Goal: Communication & Community: Ask a question

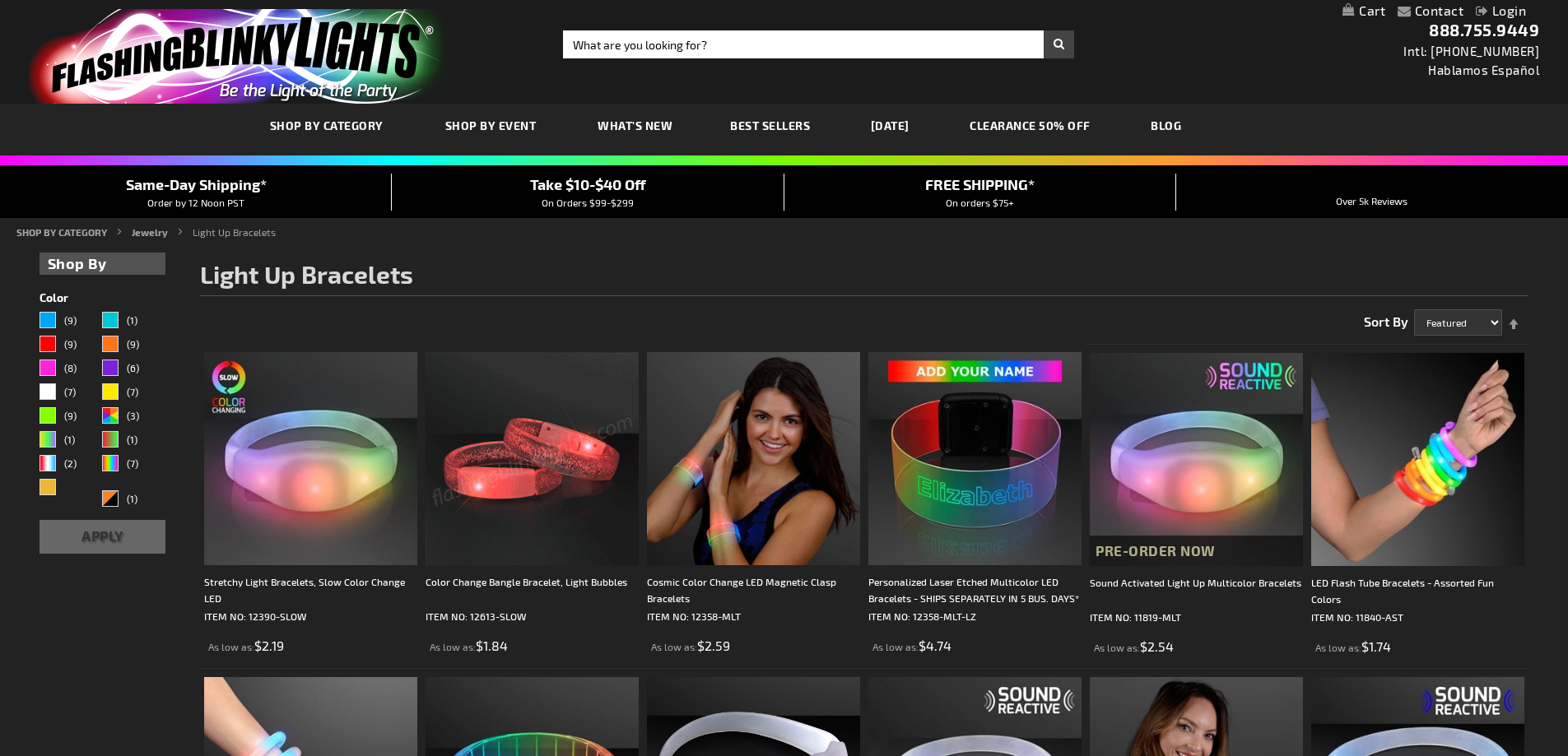
scroll to position [82, 0]
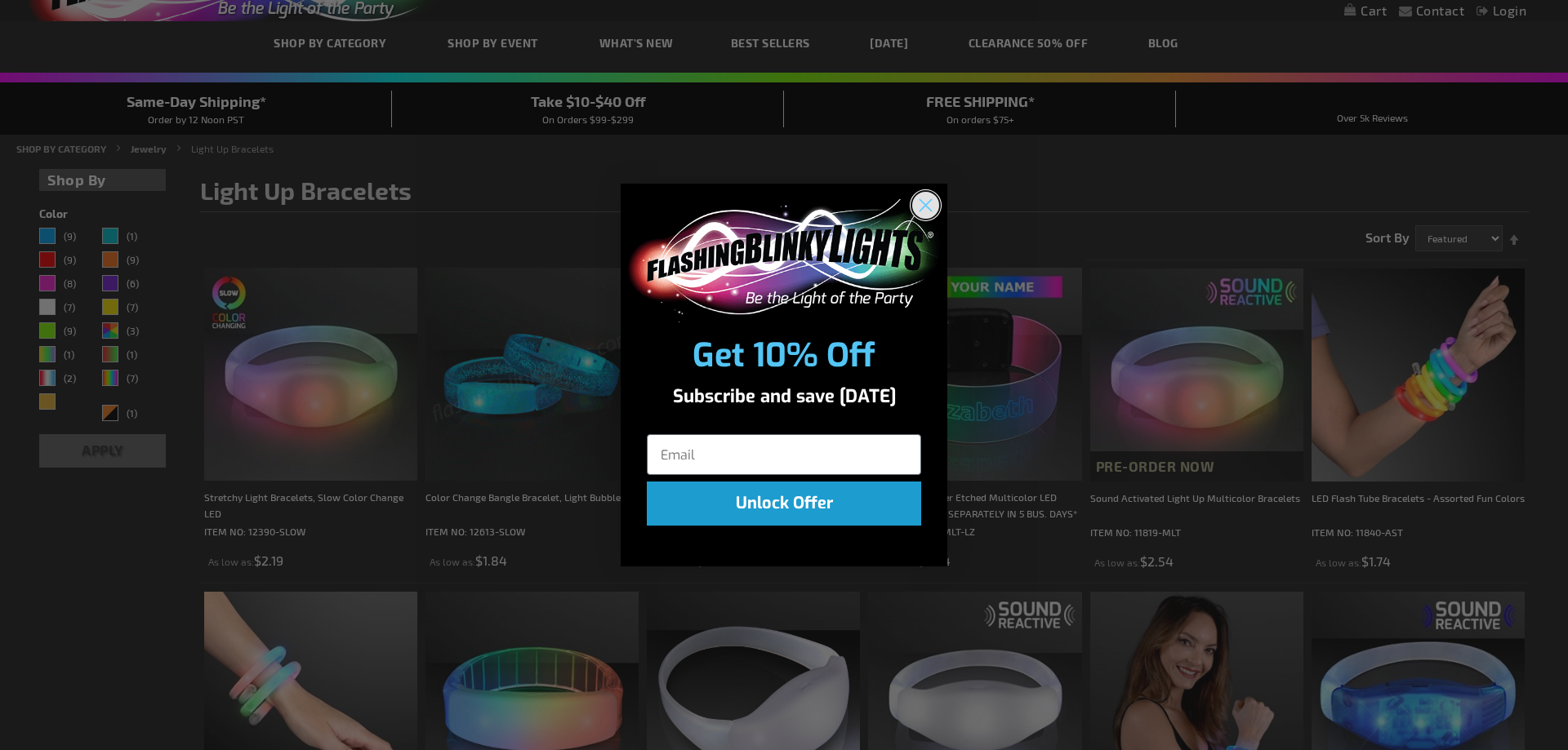
click at [926, 202] on circle "Close dialog" at bounding box center [925, 205] width 26 height 26
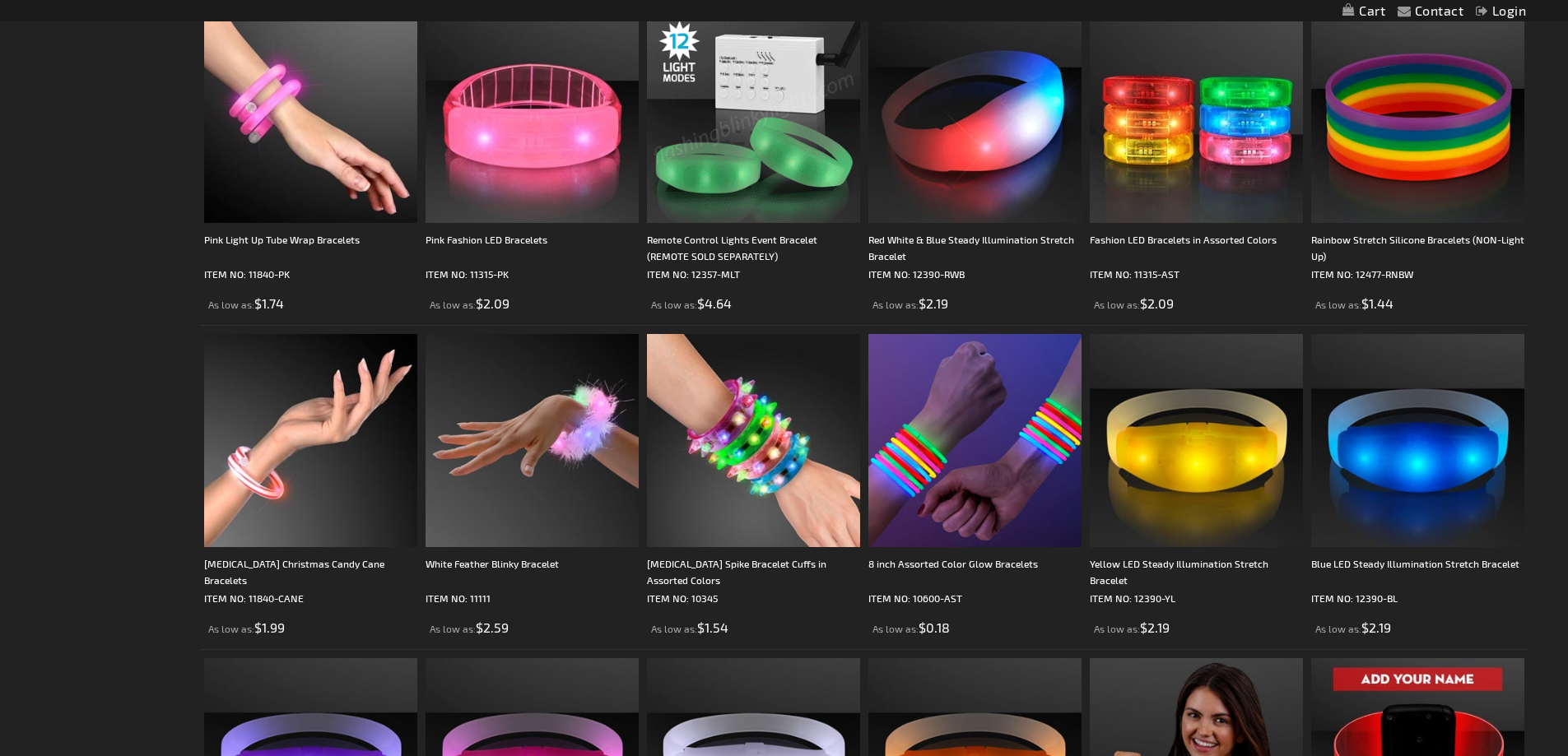
scroll to position [1316, 0]
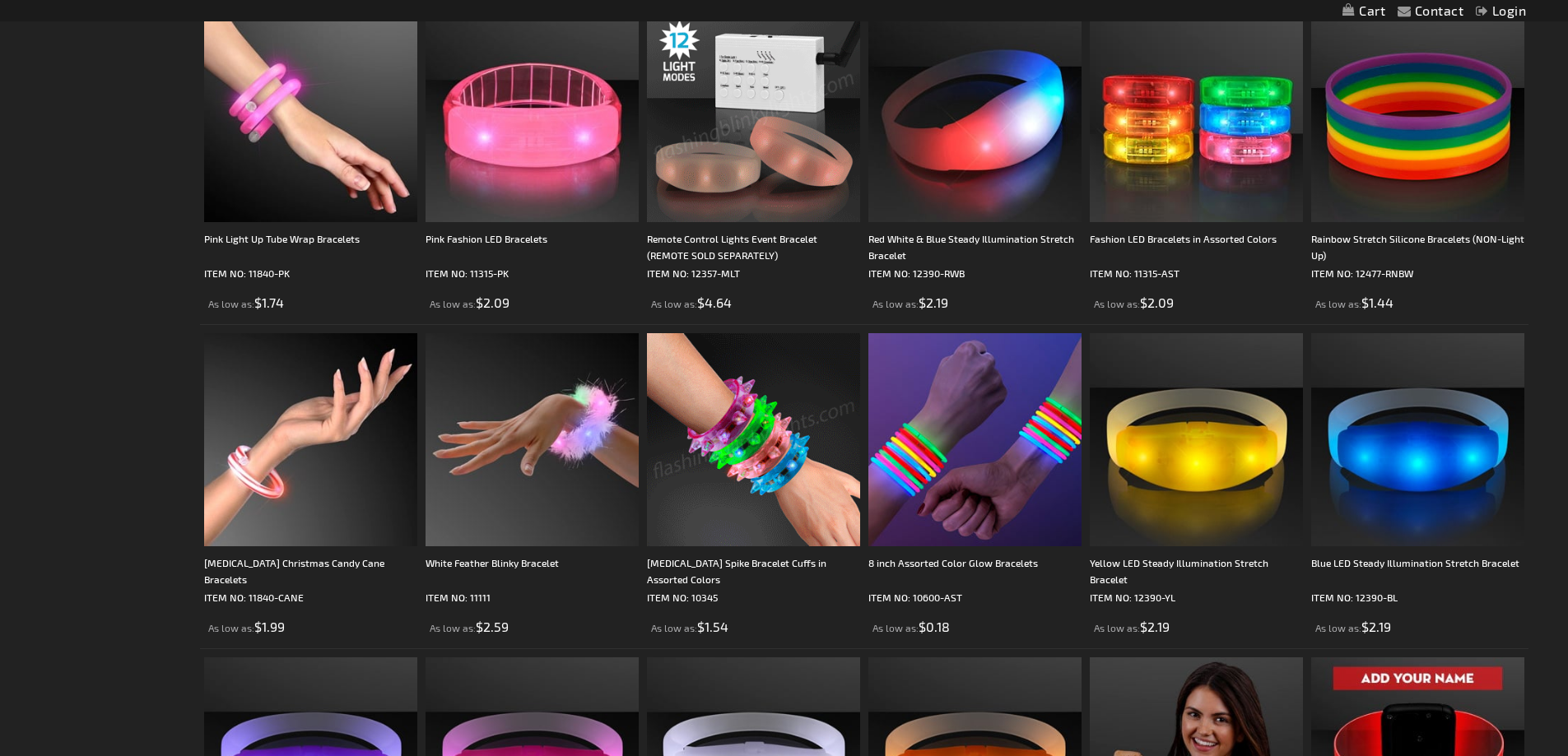
click at [742, 419] on img at bounding box center [754, 440] width 214 height 213
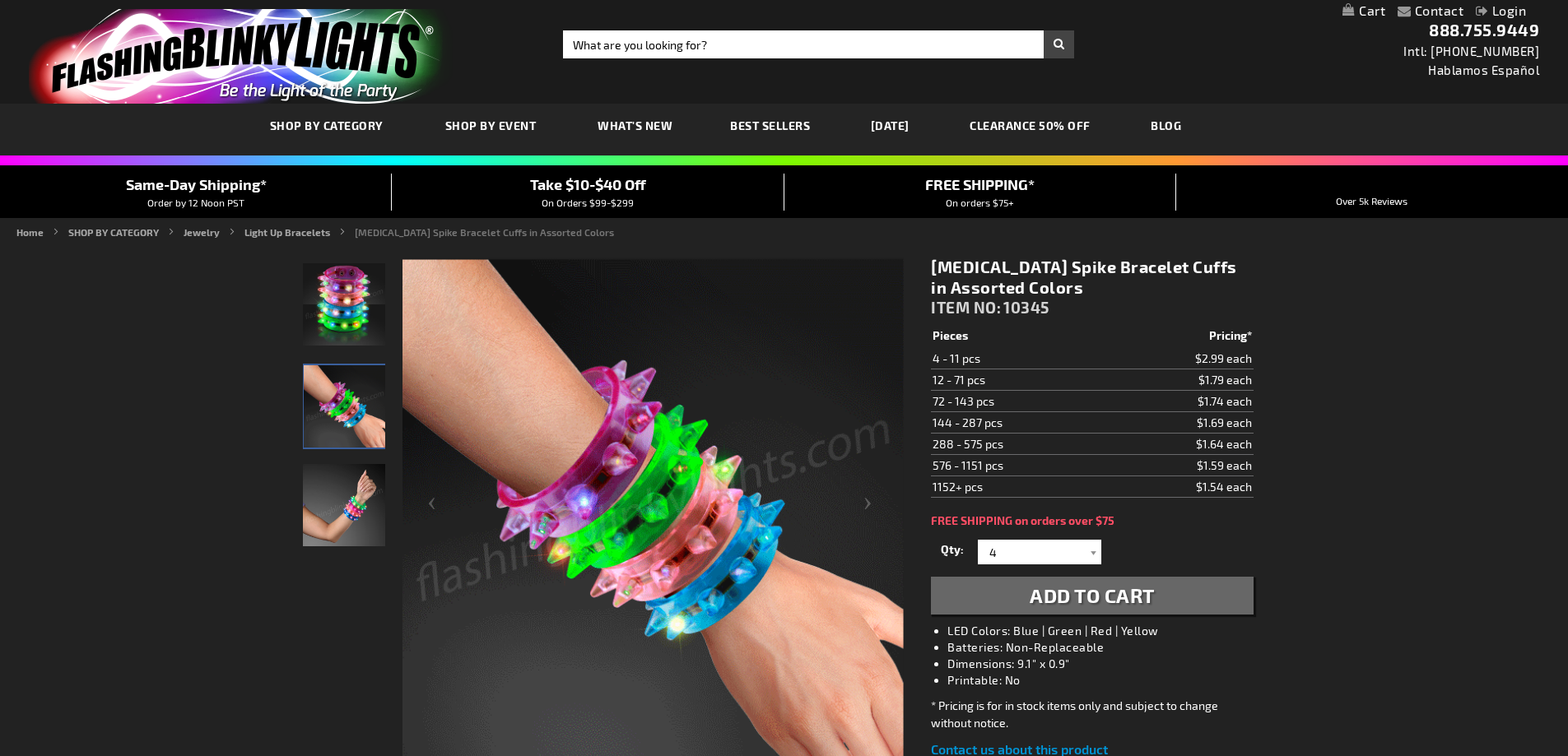
click at [309, 404] on img "Hand model displaying Light Up Assorted-Color Spiked Bracelet" at bounding box center [344, 406] width 82 height 82
click at [356, 476] on img "Hand model displaying Light Up Assorted-Color Spiked Bracelet" at bounding box center [343, 505] width 82 height 82
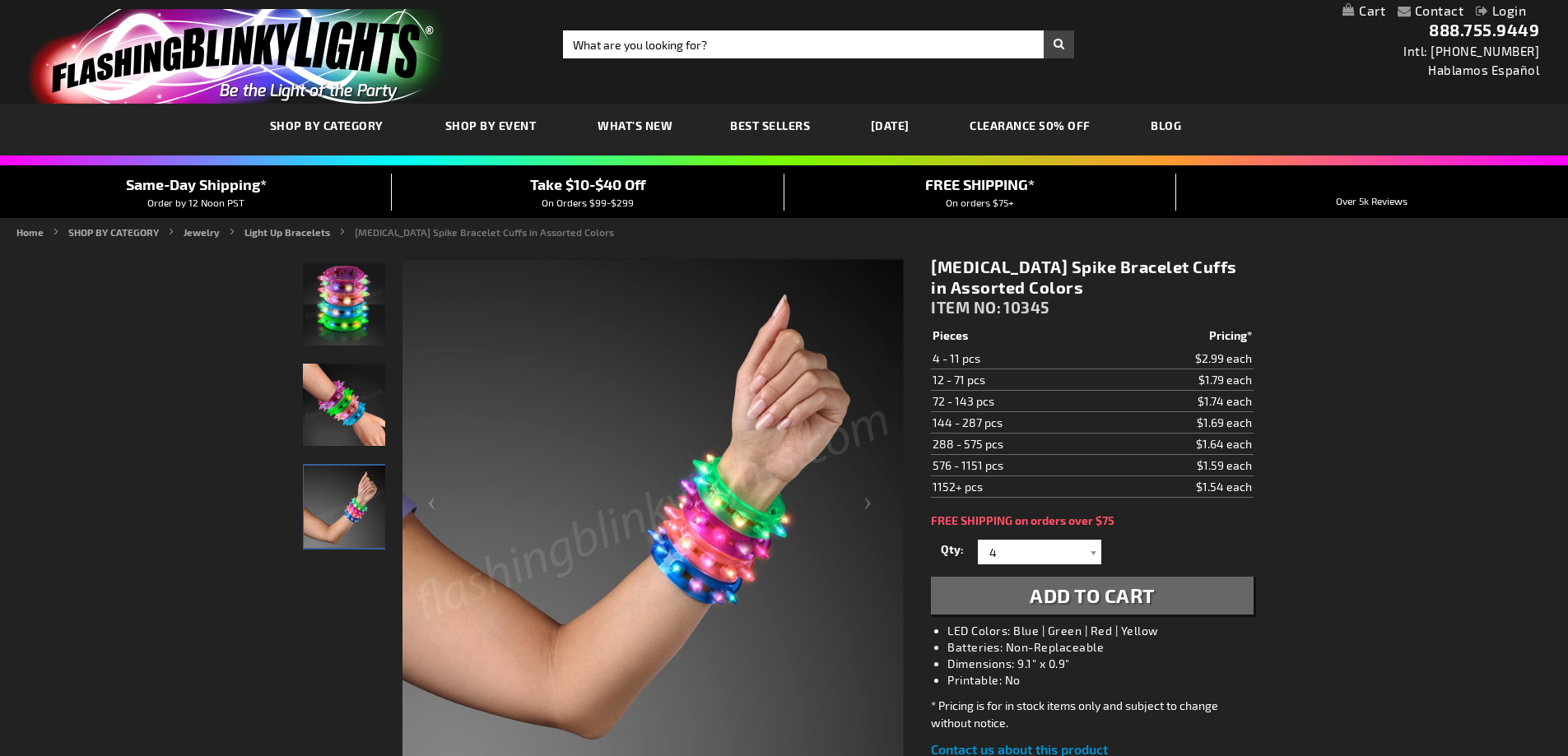
click at [347, 306] on img "Light Up Assorted-Colo\9r Spiked Bracelet" at bounding box center [343, 303] width 82 height 82
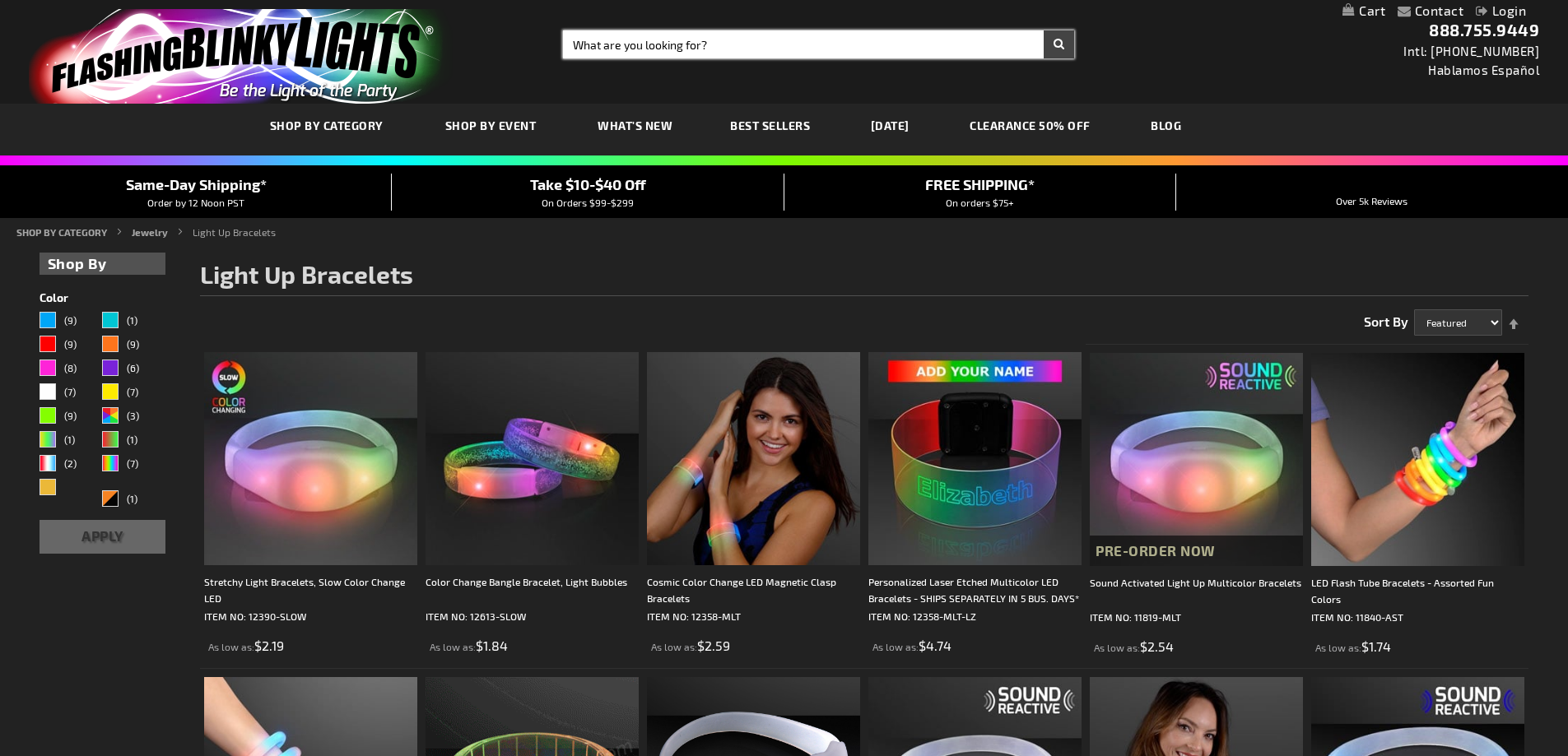
click at [647, 45] on input "Search" at bounding box center [819, 44] width 511 height 28
type input "non trasnferable"
click at [1044, 31] on button "Search" at bounding box center [1059, 44] width 31 height 28
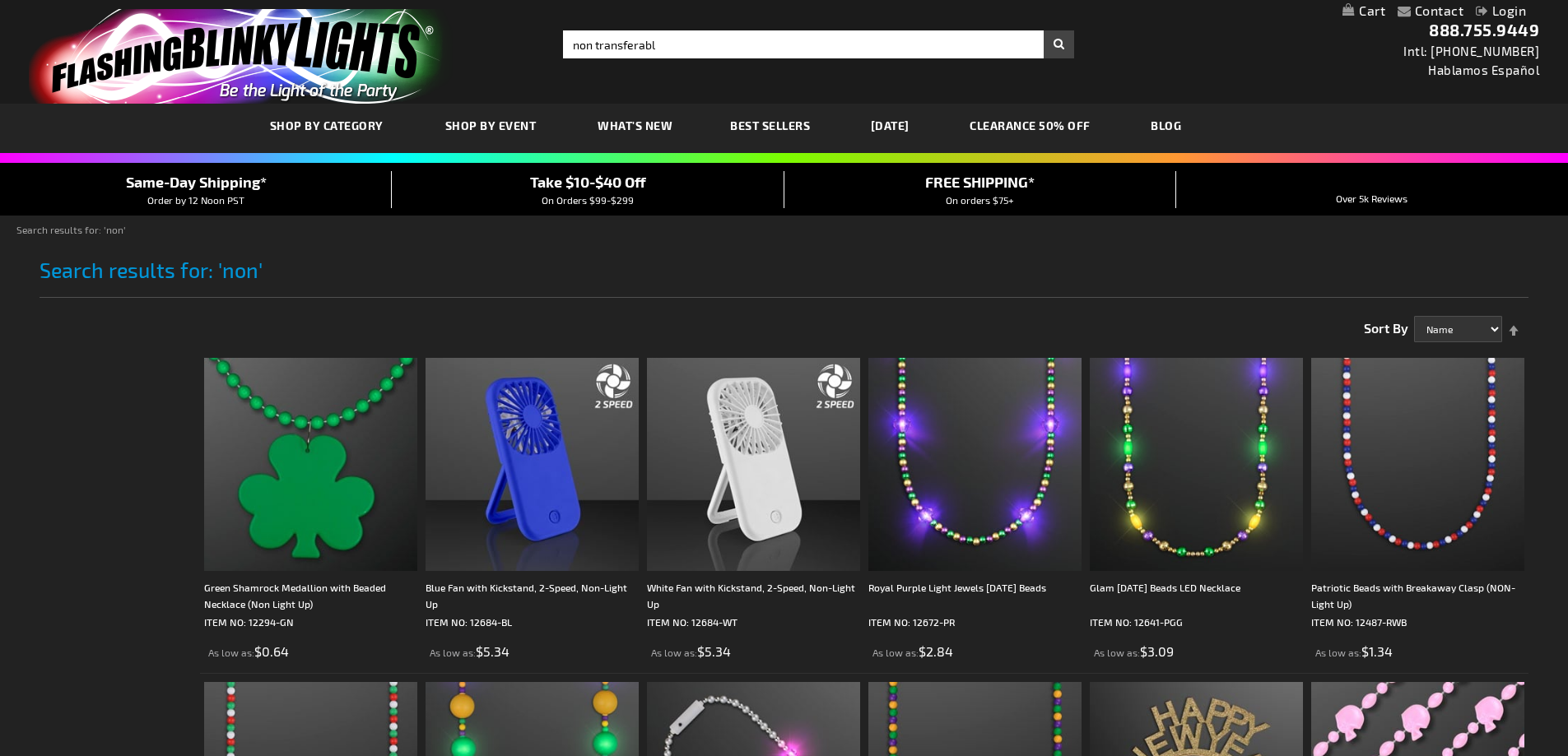
type input "non transferable"
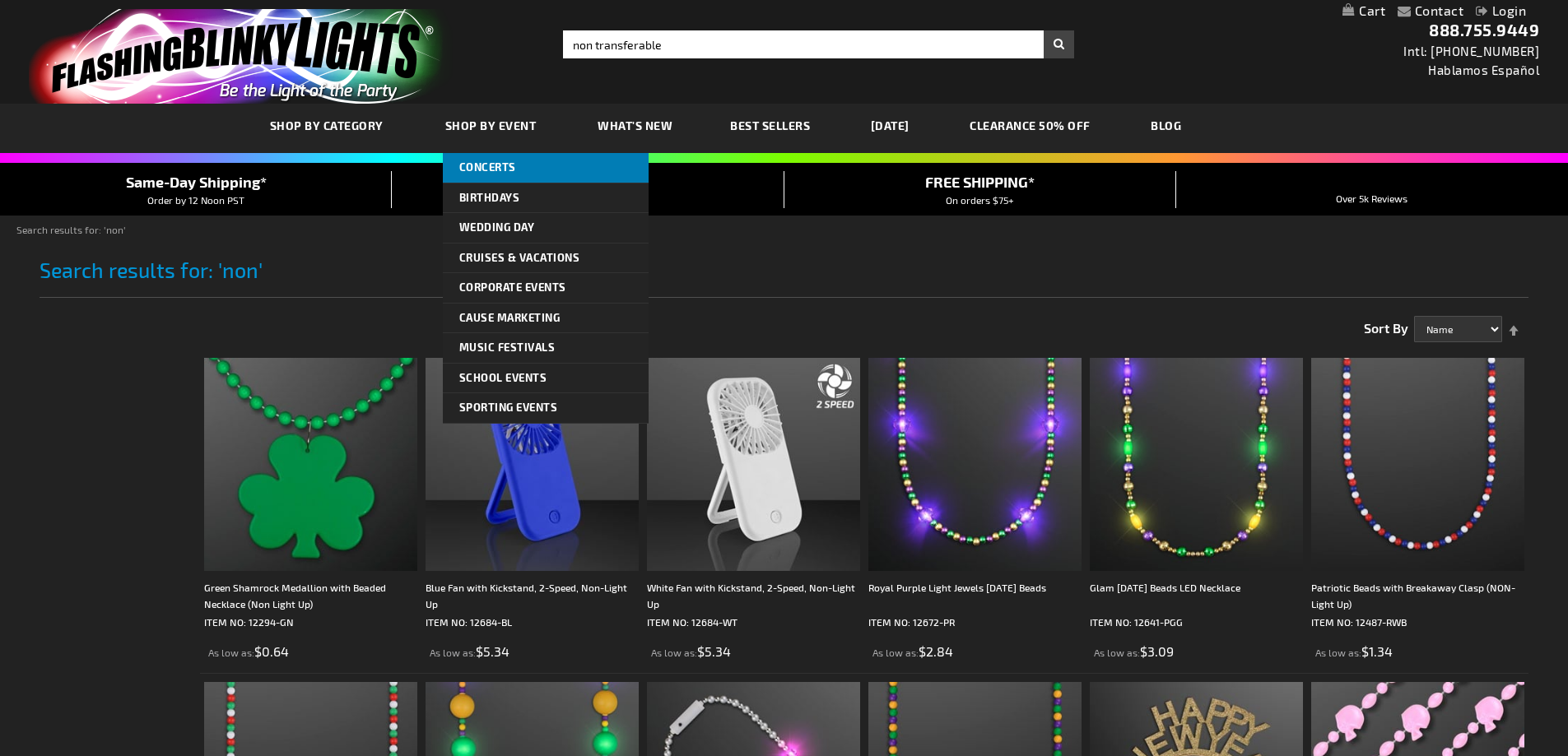
click at [501, 160] on span "Concerts" at bounding box center [487, 166] width 56 height 13
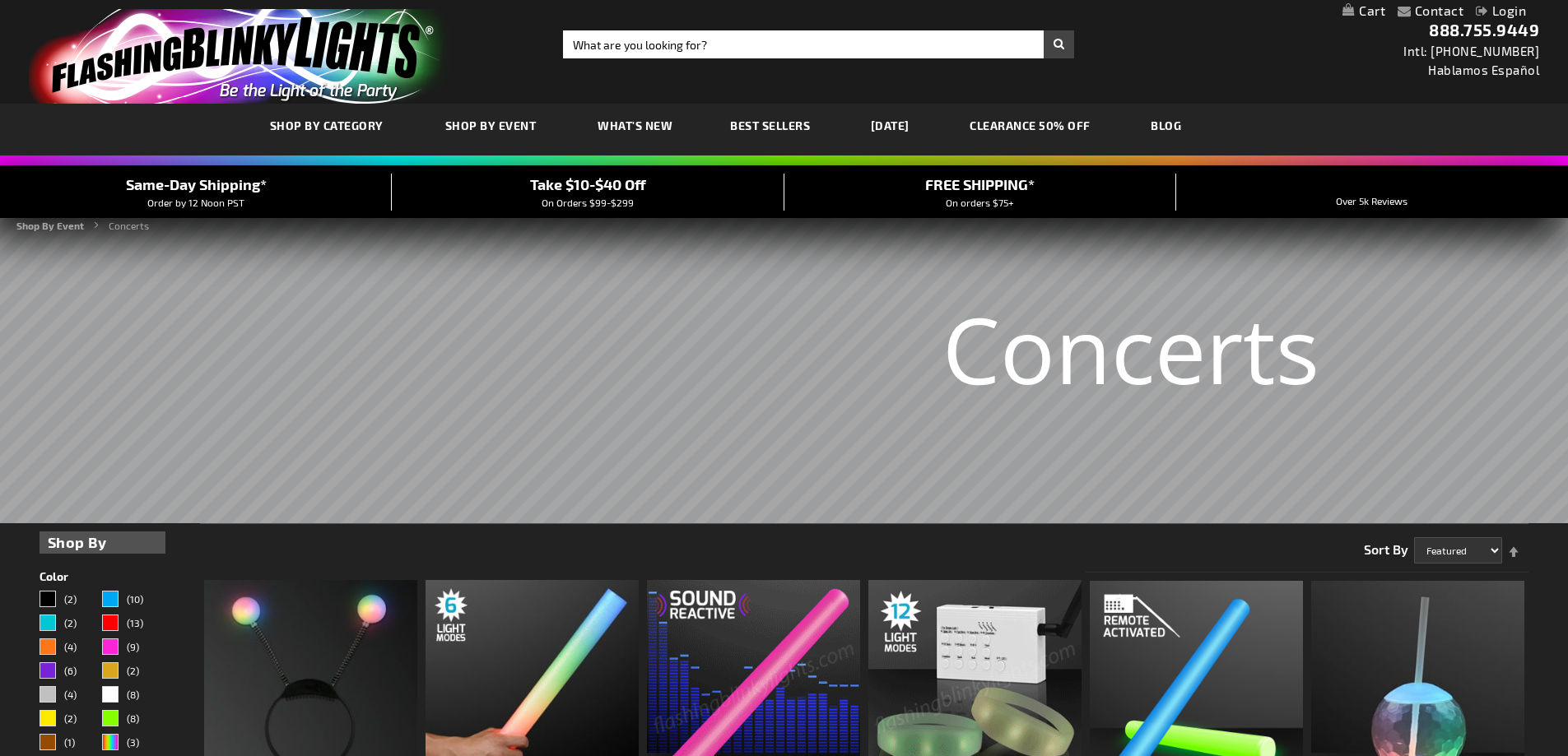
click at [1434, 10] on link "Contact" at bounding box center [1440, 10] width 49 height 16
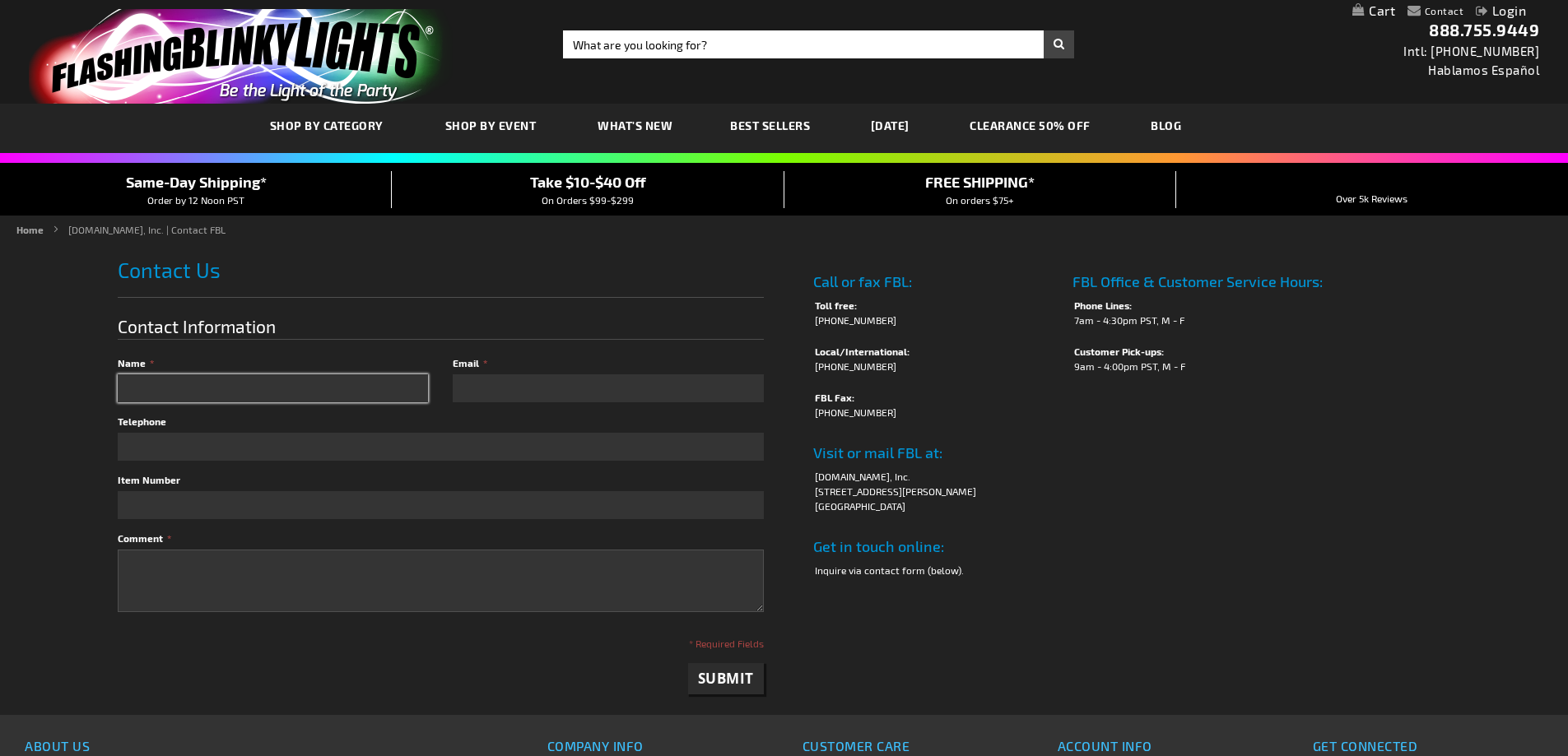
click at [196, 383] on input "Name" at bounding box center [273, 388] width 310 height 28
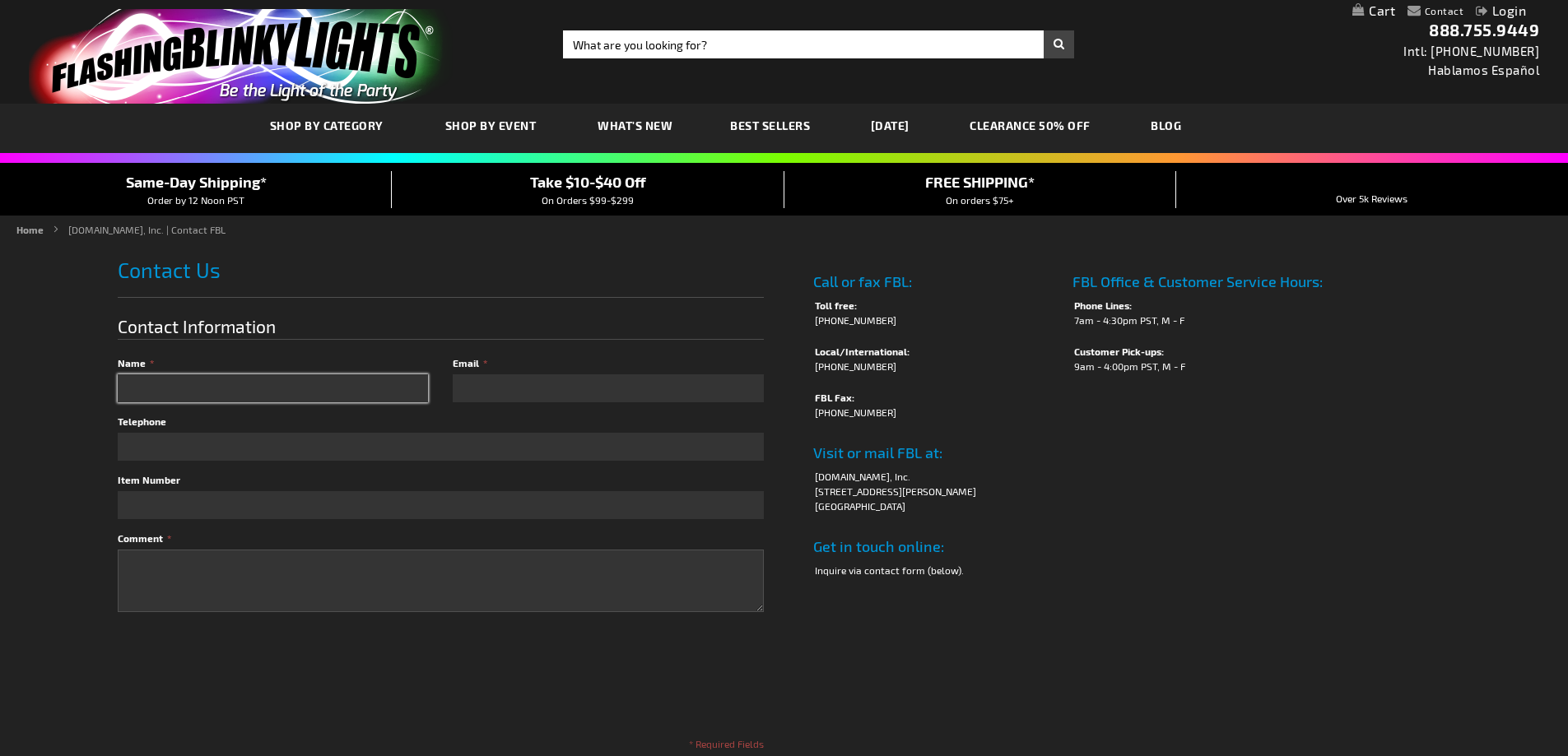
type input "a"
type input "Sandhya Thakkar"
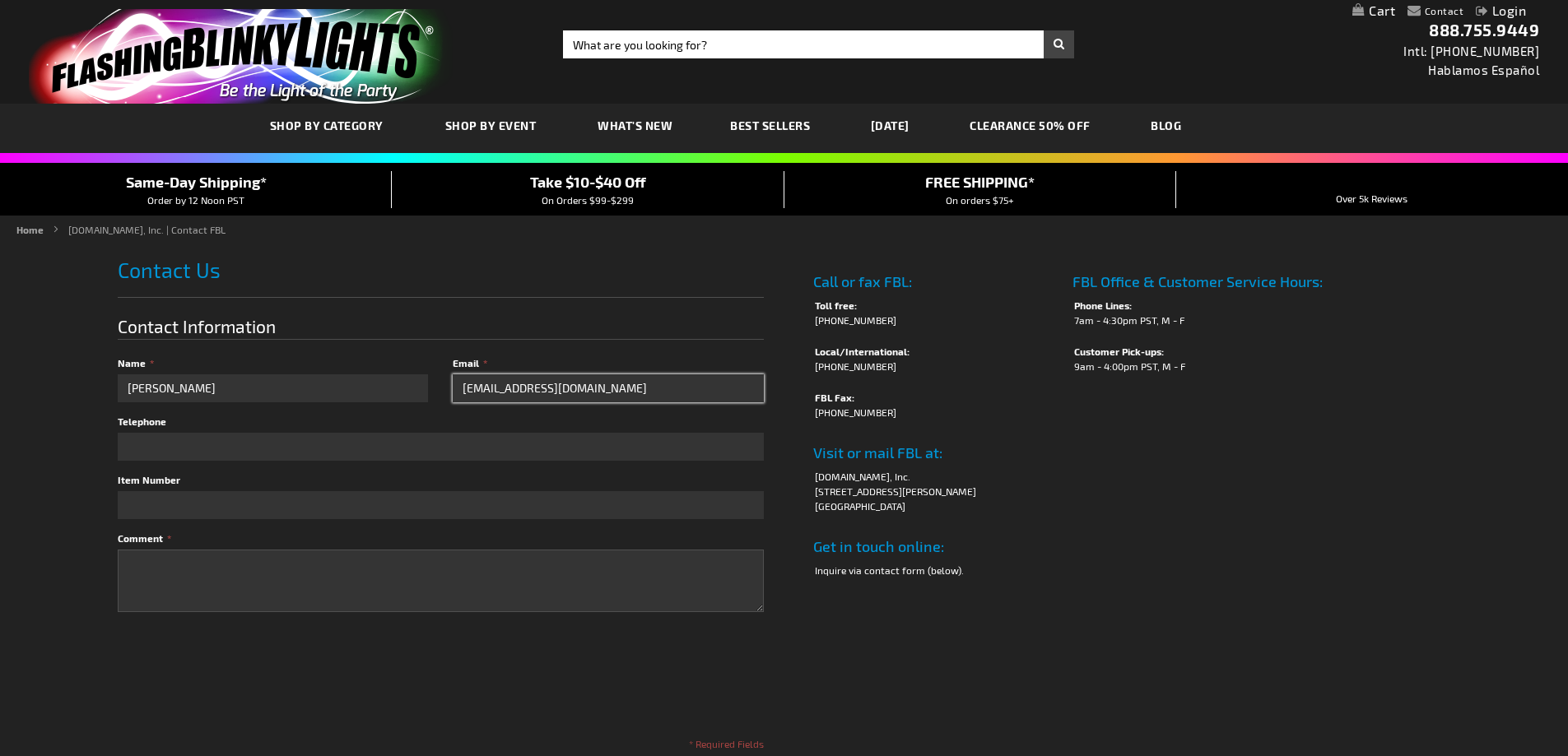
type input "sandhya@masalaradio.com"
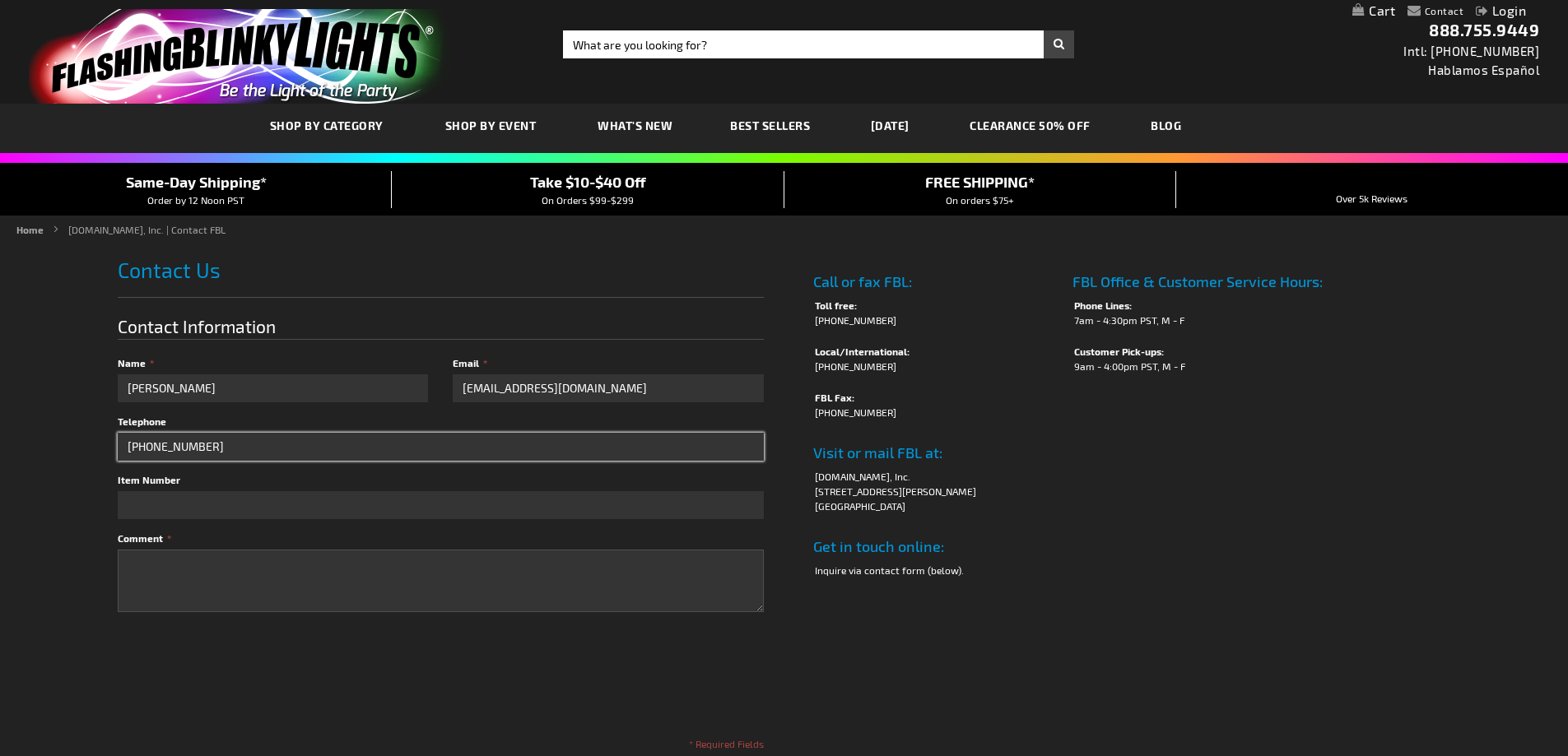
type input "713-545-1585"
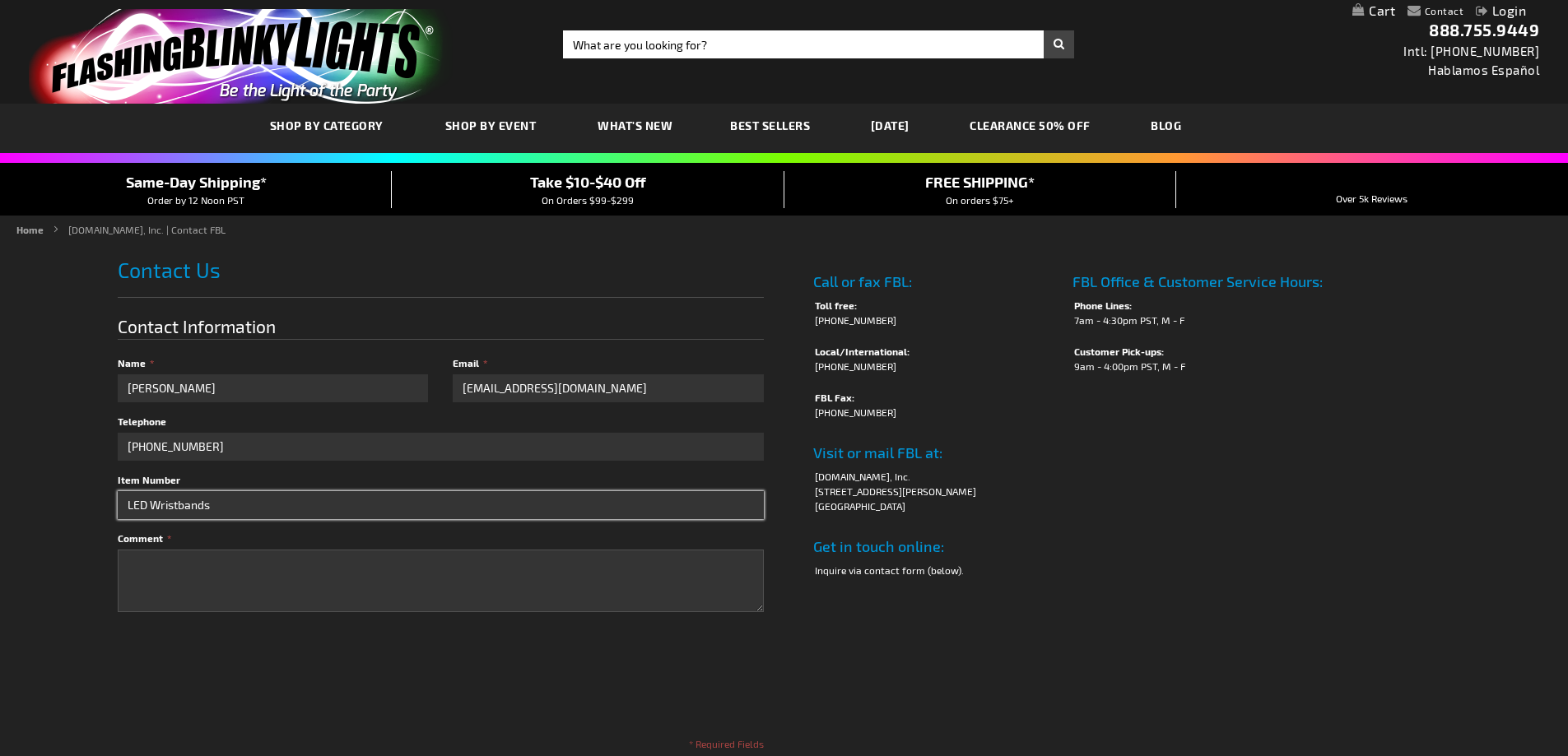
type input "LED Wristbands"
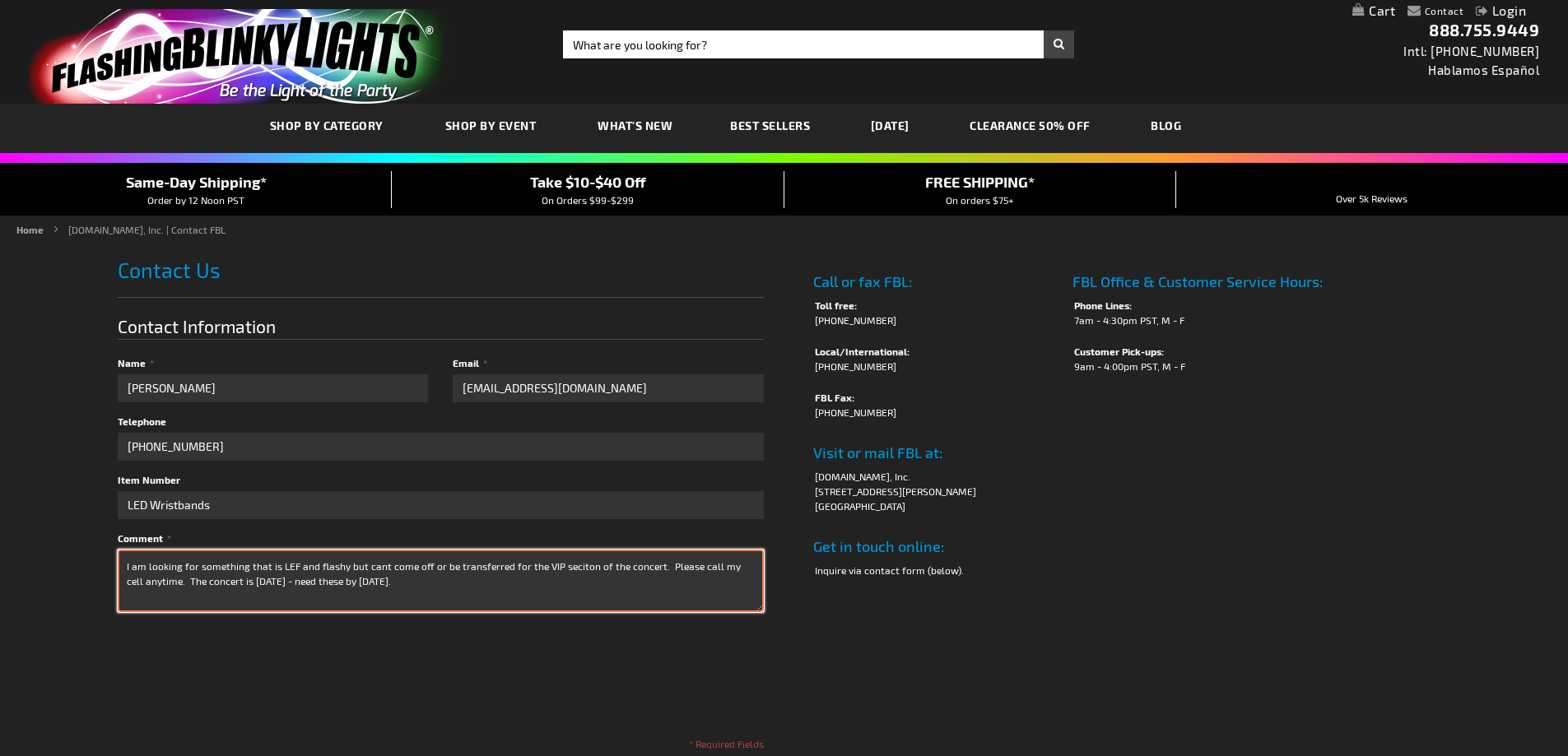
type textarea "I am looking for something that is LEF and flashy but cant come off or be trans…"
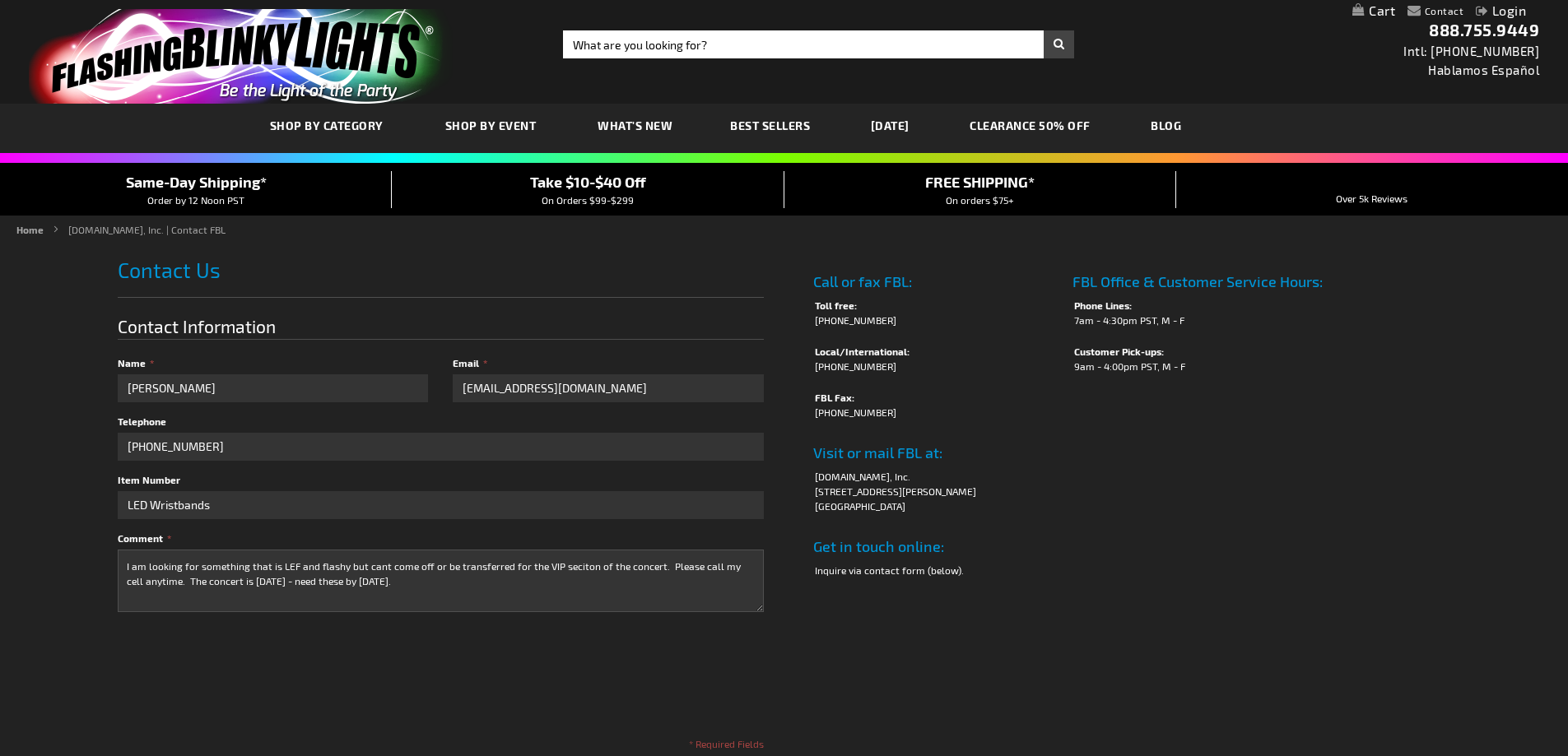
checkbox input "true"
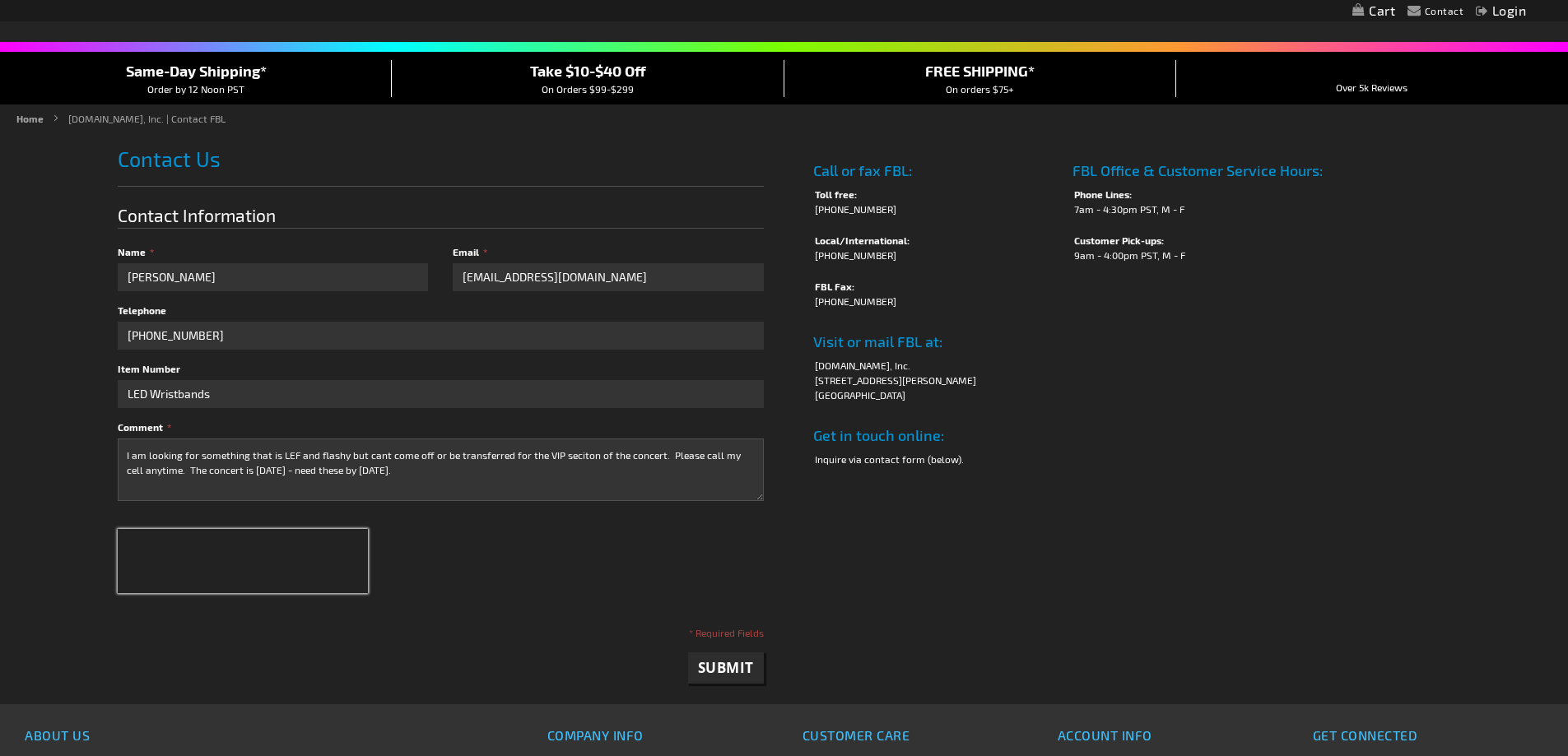
scroll to position [165, 0]
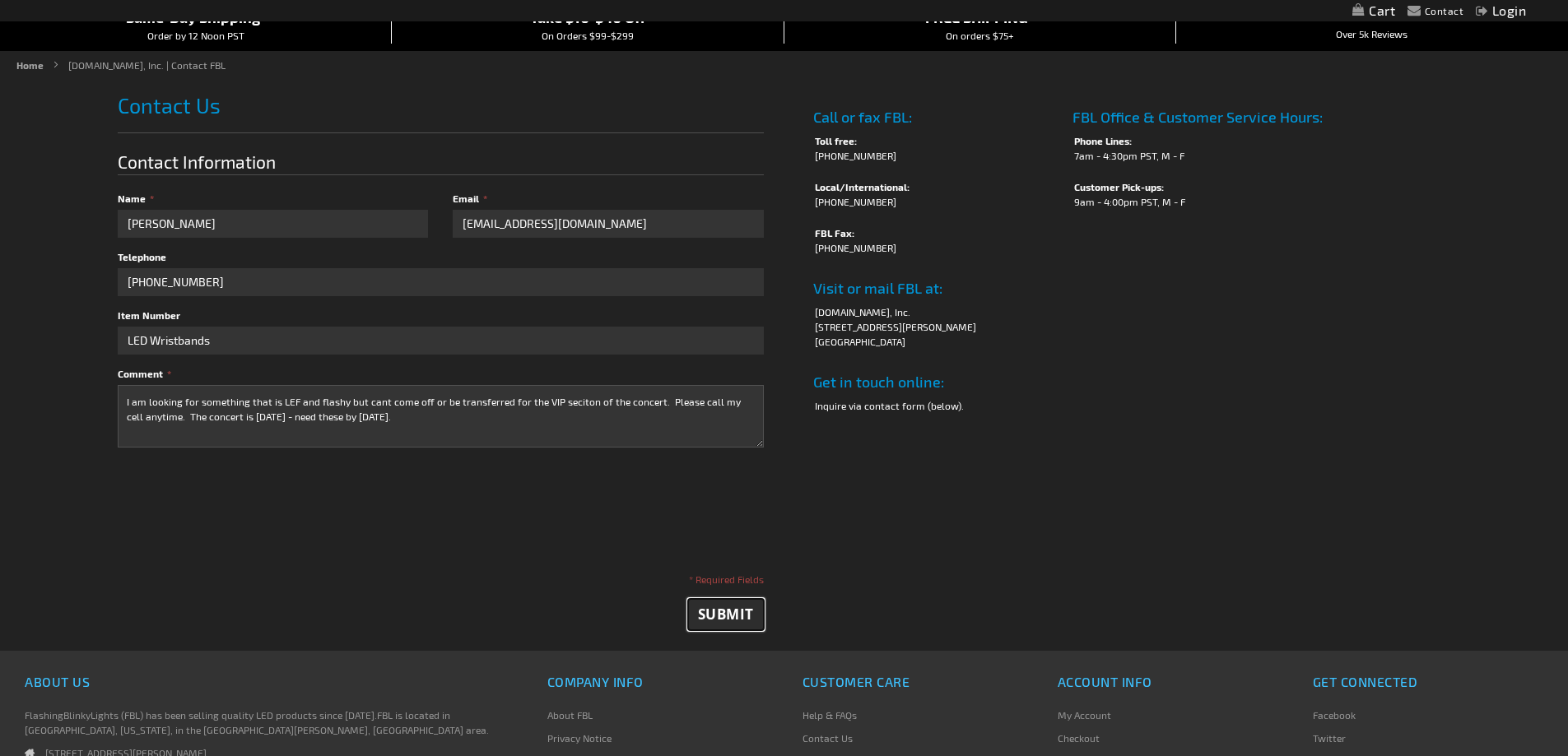
click at [716, 613] on span "Submit" at bounding box center [726, 614] width 56 height 19
